Goal: Information Seeking & Learning: Understand process/instructions

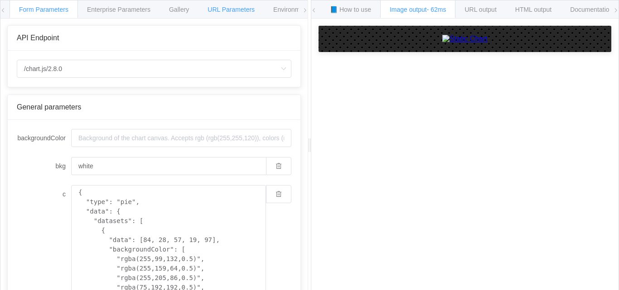
click at [238, 11] on span "URL Parameters" at bounding box center [231, 9] width 47 height 7
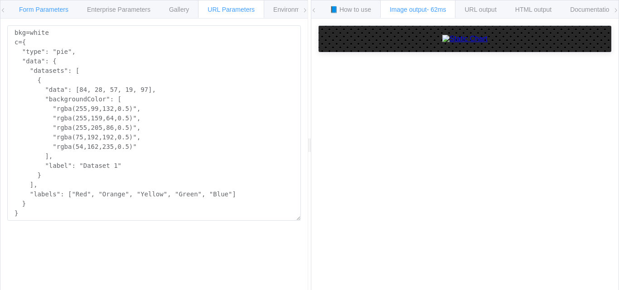
click at [30, 7] on span "Form Parameters" at bounding box center [43, 9] width 49 height 7
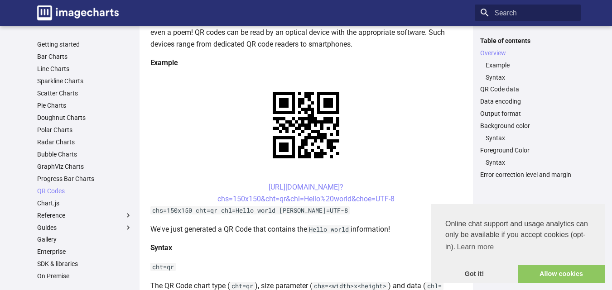
scroll to position [174, 0]
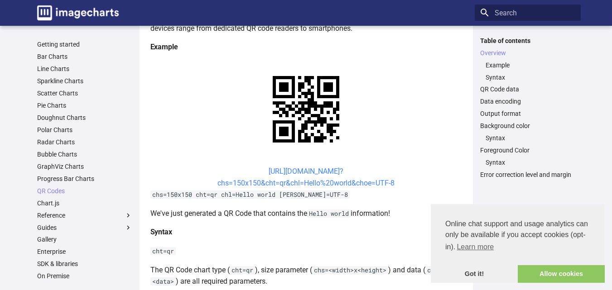
click at [256, 169] on link "https://image-charts.com/chart? chs=150x150&cht=qr&chl=Hello%20world&choe=UTF-8" at bounding box center [305, 177] width 177 height 20
drag, startPoint x: 253, startPoint y: 172, endPoint x: 280, endPoint y: 182, distance: 28.8
click at [280, 182] on center "https://image-charts.com/chart? chs=150x150&cht=qr&chl=Hello%20world&choe=UTF-8" at bounding box center [306, 177] width 312 height 23
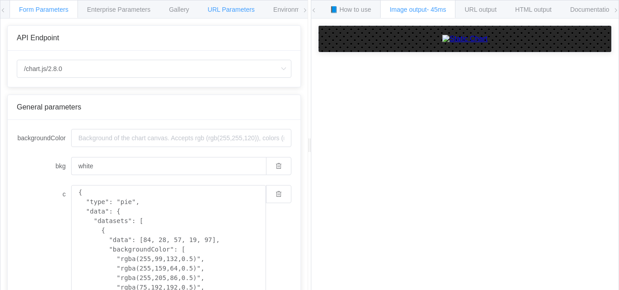
click at [232, 13] on div "URL Parameters" at bounding box center [231, 9] width 66 height 18
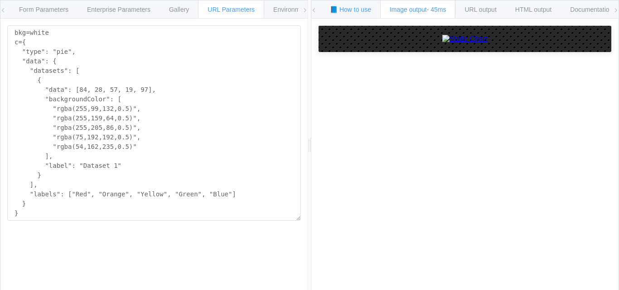
click at [361, 9] on span "📘 How to use" at bounding box center [350, 9] width 41 height 7
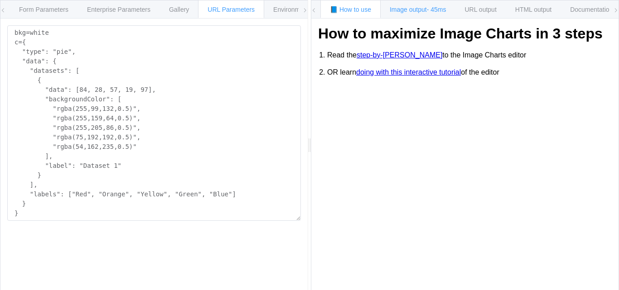
click at [396, 11] on span "Image output - 45ms" at bounding box center [418, 9] width 57 height 7
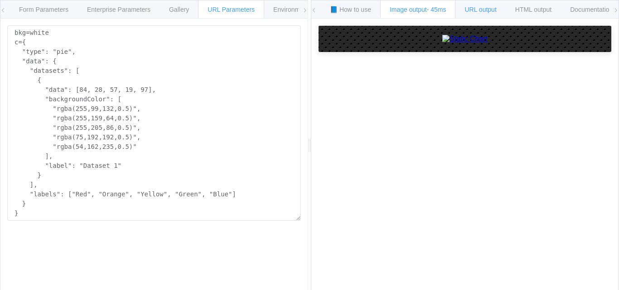
click at [476, 8] on span "URL output" at bounding box center [480, 9] width 32 height 7
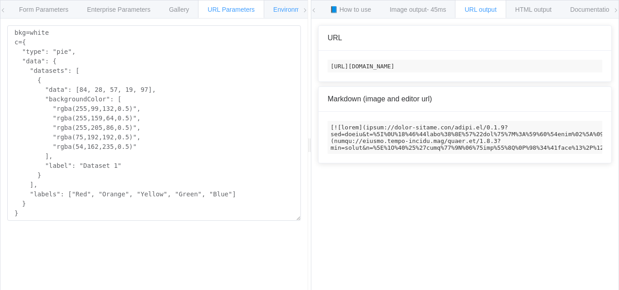
click at [280, 5] on div "Environments" at bounding box center [293, 9] width 58 height 18
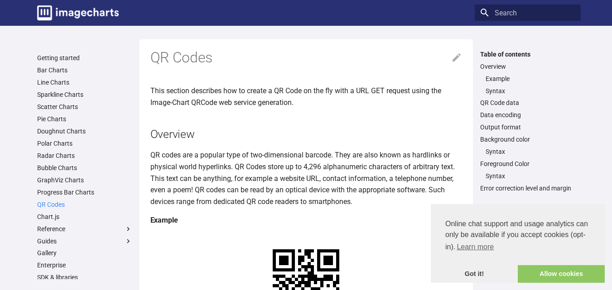
click at [59, 204] on link "QR Codes" at bounding box center [84, 205] width 95 height 8
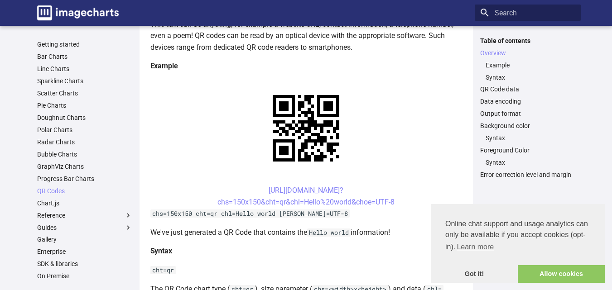
scroll to position [151, 0]
